Goal: Transaction & Acquisition: Register for event/course

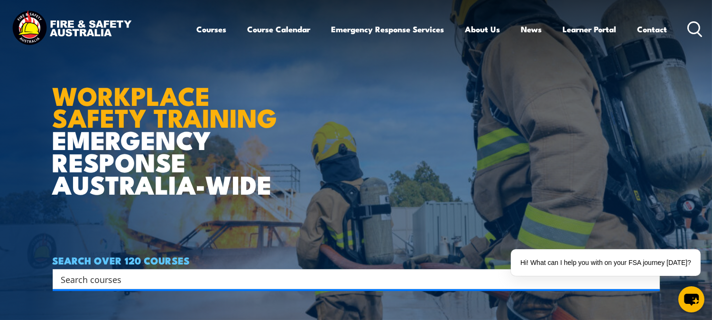
click at [141, 273] on input "Search input" at bounding box center [350, 279] width 578 height 14
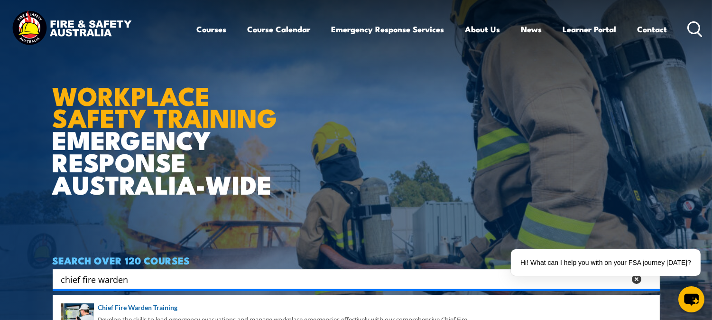
type input "chief fire warden"
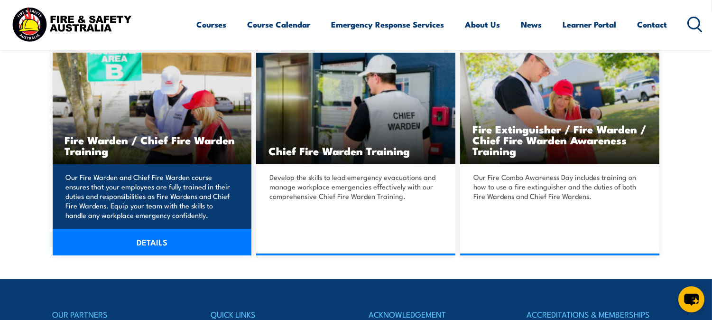
scroll to position [263, 0]
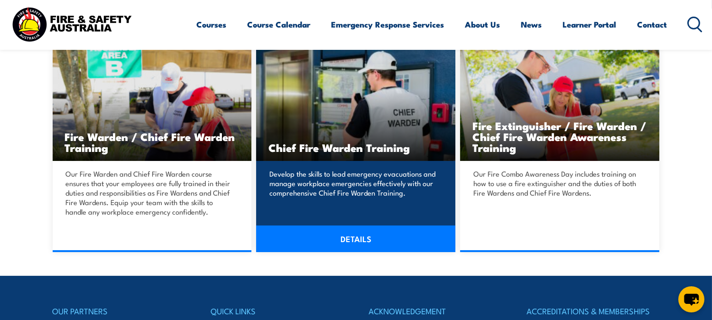
click at [358, 240] on link "DETAILS" at bounding box center [355, 238] width 199 height 27
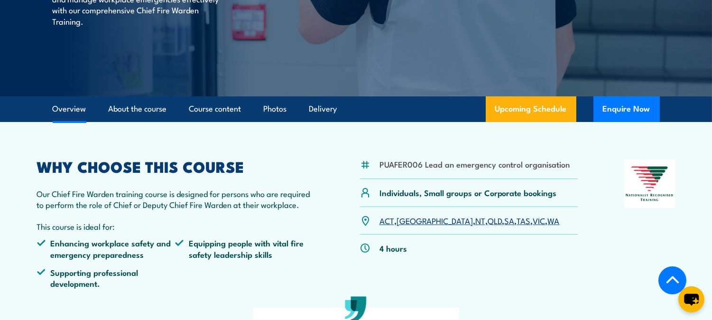
scroll to position [263, 0]
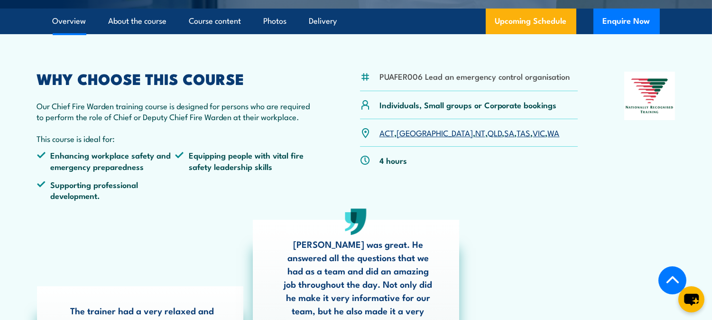
click at [548, 133] on link "WA" at bounding box center [554, 132] width 12 height 11
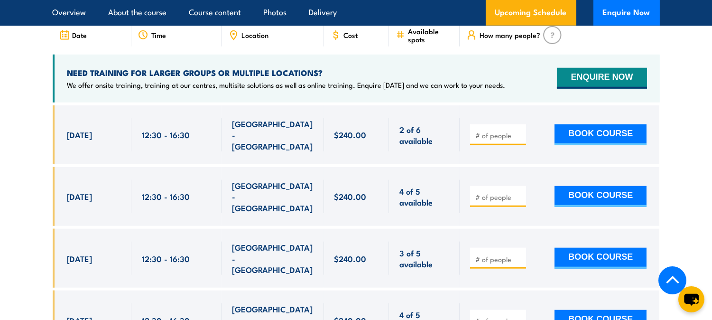
scroll to position [1780, 0]
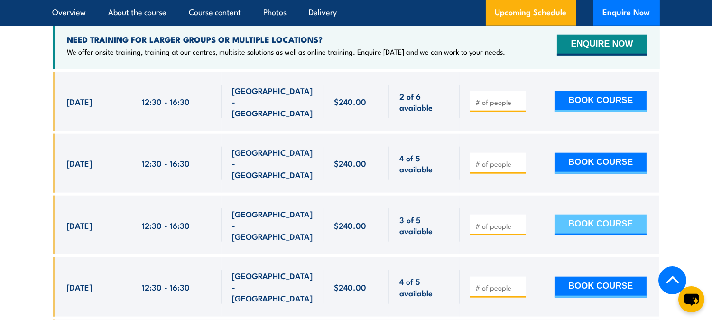
click at [599, 214] on button "BOOK COURSE" at bounding box center [600, 224] width 92 height 21
type input "1"
click at [609, 214] on button "BOOK COURSE" at bounding box center [600, 224] width 92 height 21
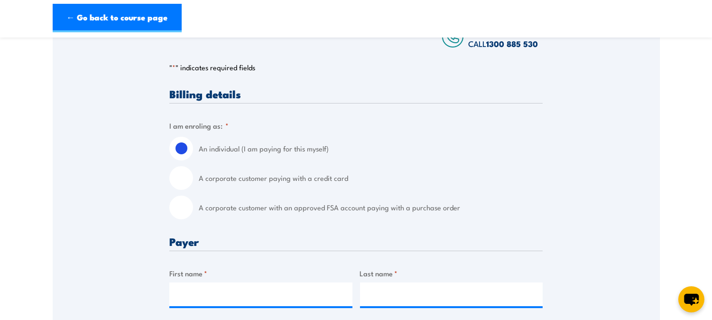
scroll to position [263, 0]
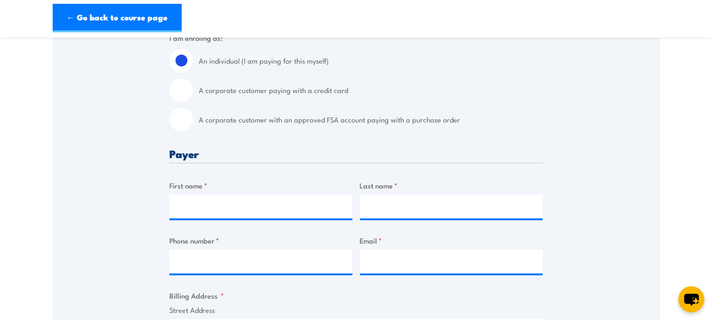
click at [187, 119] on input "A corporate customer with an approved FSA account paying with a purchase order" at bounding box center [181, 120] width 24 height 24
radio input "true"
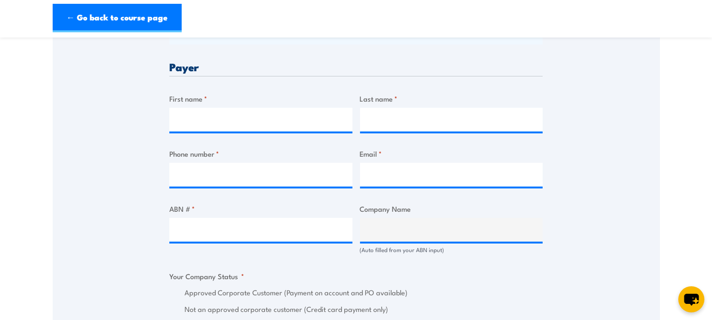
scroll to position [439, 0]
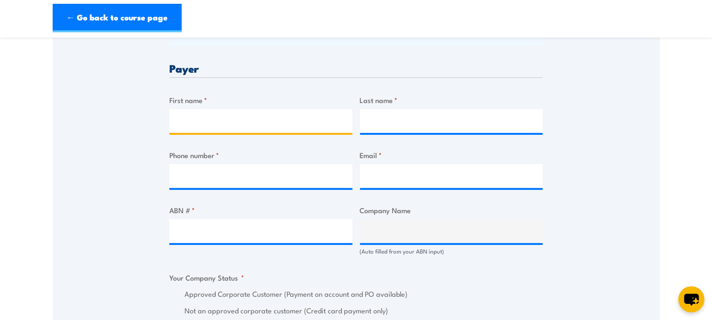
click at [203, 123] on input "First name *" at bounding box center [260, 121] width 183 height 24
click at [291, 91] on div "Billing details I am enroling as: * An individual (I am paying for this myself)…" at bounding box center [355, 315] width 373 height 980
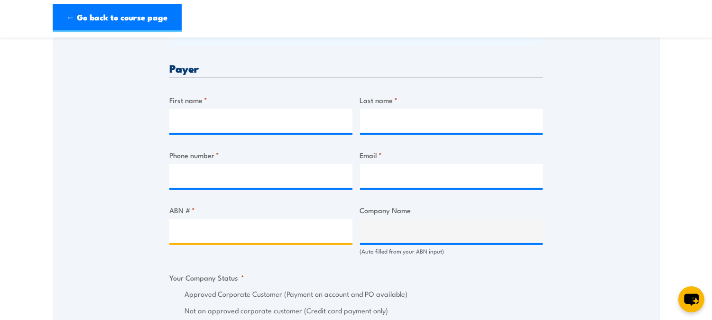
click at [228, 226] on input "ABN # *" at bounding box center [260, 231] width 183 height 24
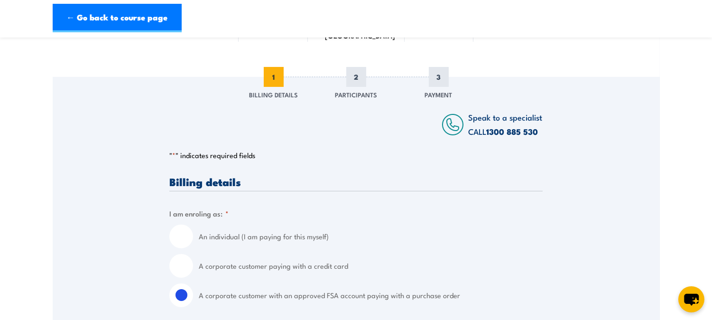
scroll to position [0, 0]
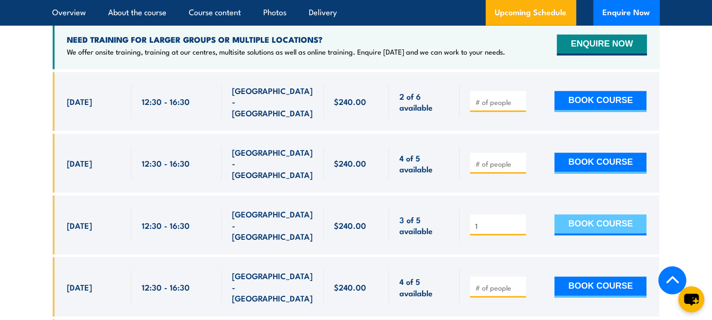
click at [608, 214] on button "BOOK COURSE" at bounding box center [600, 224] width 92 height 21
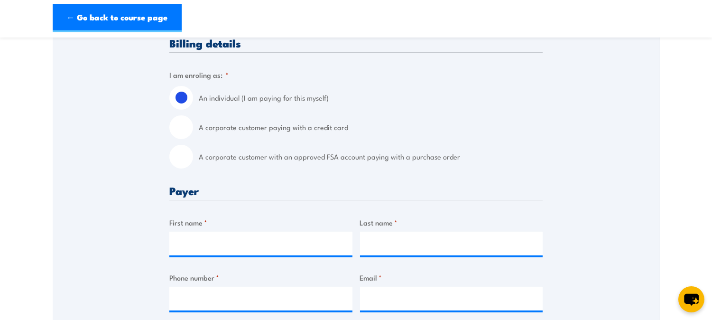
scroll to position [263, 0]
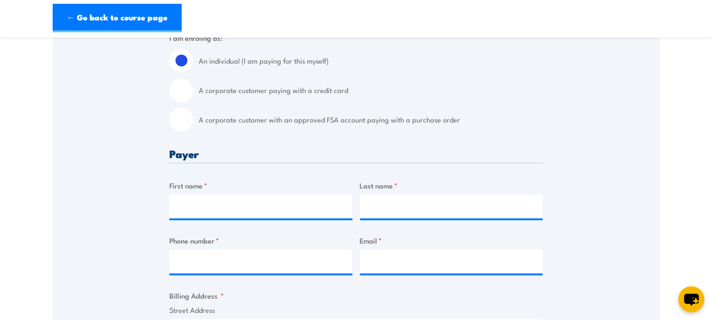
click at [178, 116] on input "A corporate customer with an approved FSA account paying with a purchase order" at bounding box center [181, 120] width 24 height 24
radio input "true"
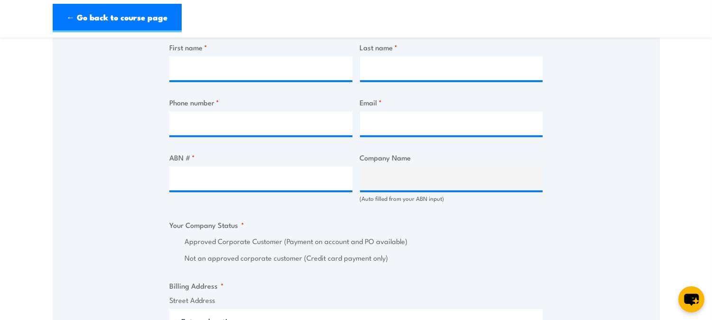
scroll to position [527, 0]
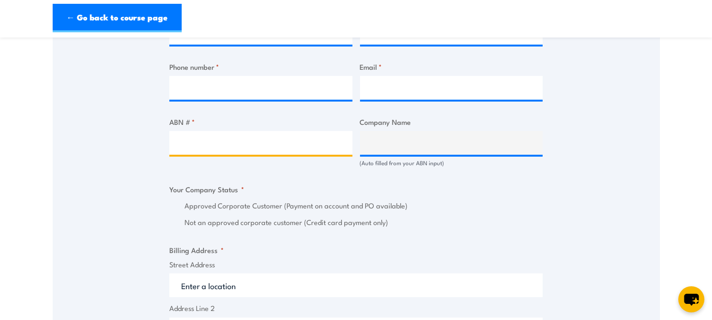
click at [297, 131] on input "ABN # *" at bounding box center [260, 143] width 183 height 24
